Goal: Understand process/instructions

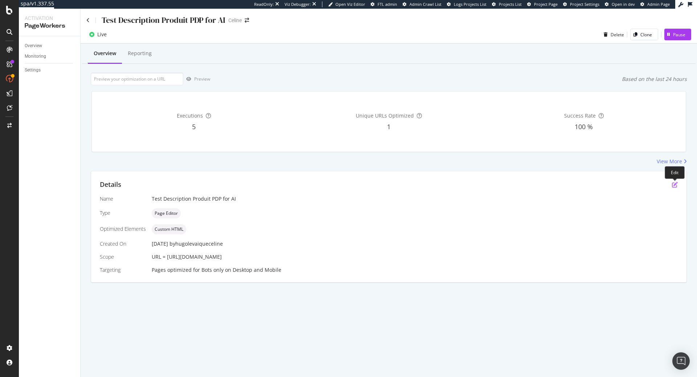
click at [677, 184] on icon "pen-to-square" at bounding box center [675, 185] width 6 height 6
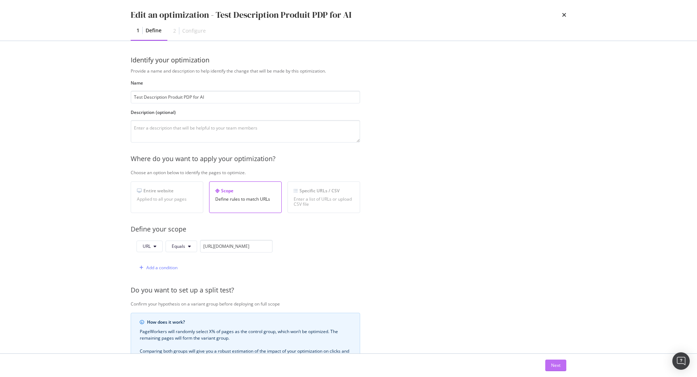
click at [558, 366] on div "Next" at bounding box center [555, 365] width 9 height 6
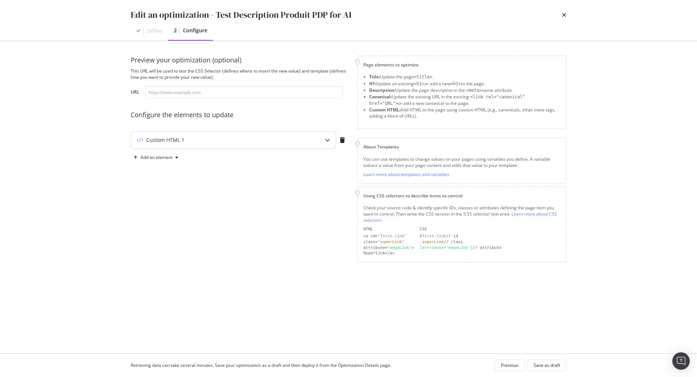
click at [327, 136] on div "modal" at bounding box center [327, 140] width 17 height 17
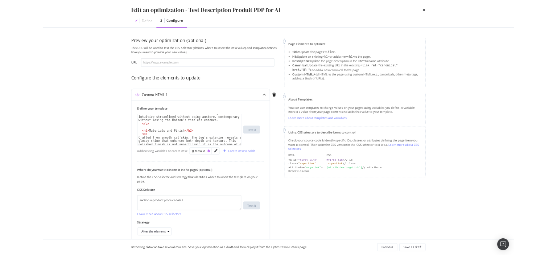
scroll to position [185, 0]
